Goal: Navigation & Orientation: Find specific page/section

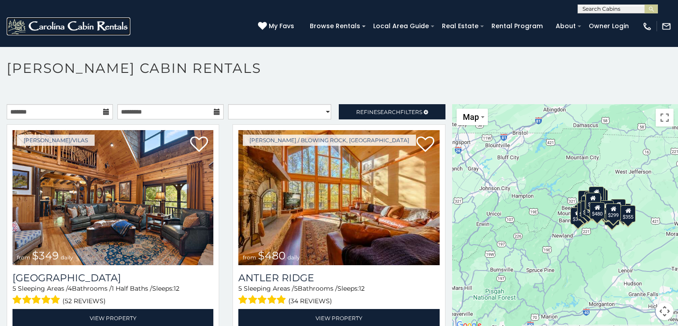
click at [45, 21] on img at bounding box center [69, 26] width 124 height 18
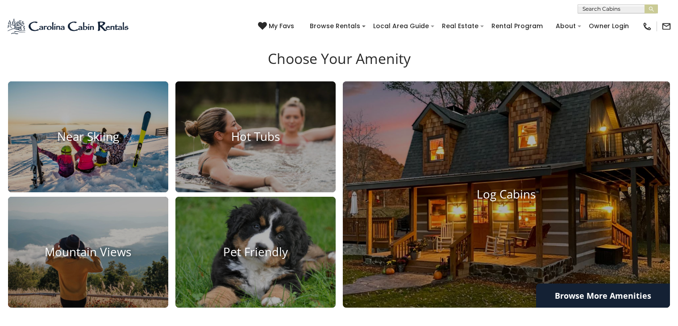
scroll to position [610, 0]
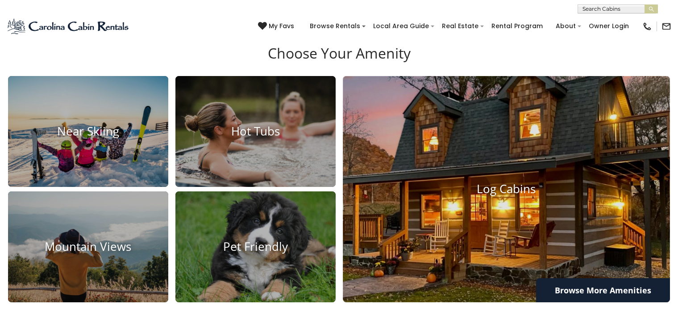
click at [567, 107] on img at bounding box center [506, 189] width 360 height 248
